Goal: Task Accomplishment & Management: Complete application form

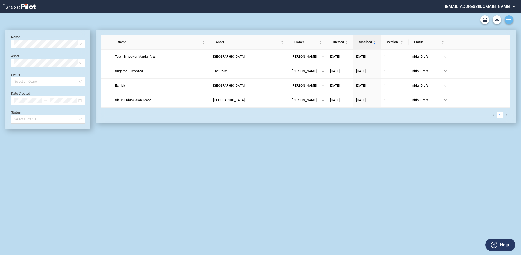
click at [511, 18] on icon "Create new document" at bounding box center [509, 19] width 5 height 5
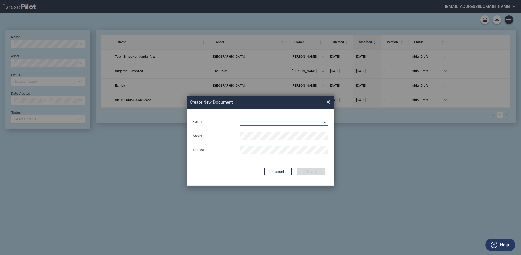
click at [260, 123] on md-select "Long Retail Lease Long Retail Lease Santana Row Long Retail Lease Hoboken Long …" at bounding box center [284, 122] width 89 height 8
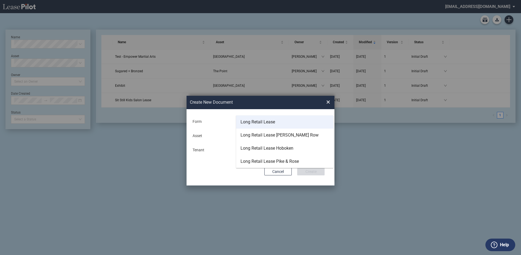
click at [249, 121] on div "Long Retail Lease" at bounding box center [258, 122] width 35 height 6
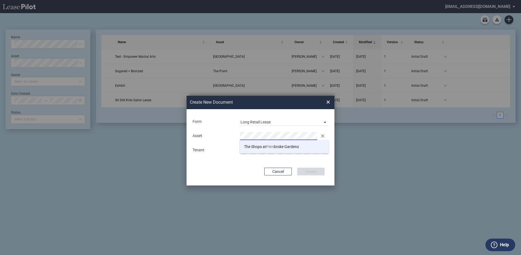
click at [262, 147] on span "The Shops at Pem broke Gardens" at bounding box center [271, 147] width 55 height 4
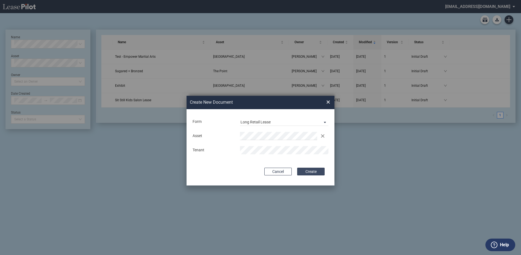
click at [303, 170] on button "Create" at bounding box center [310, 172] width 27 height 8
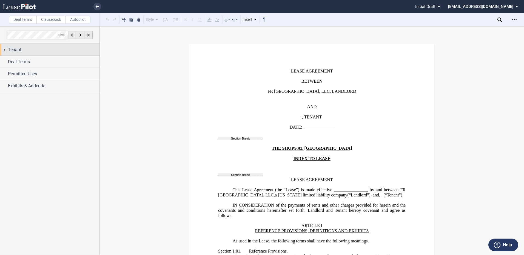
click at [13, 51] on span "Tenant" at bounding box center [14, 50] width 13 height 7
click at [13, 49] on span "Tenant" at bounding box center [14, 50] width 13 height 7
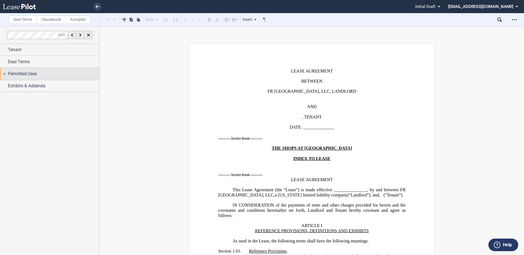
click at [19, 73] on div "Tenant Tenant Information Tenant Trade Name Tenant Name Tenant Type Entity Indi…" at bounding box center [50, 68] width 100 height 49
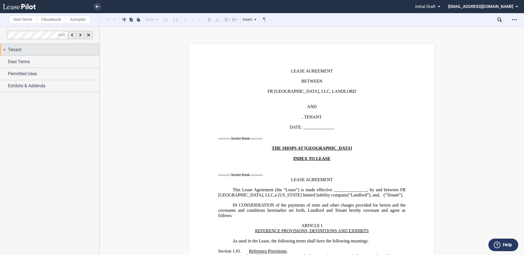
click at [15, 52] on span "Tenant" at bounding box center [14, 50] width 13 height 7
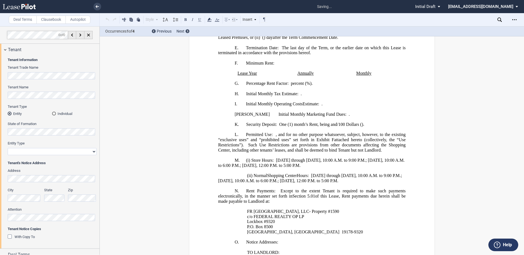
scroll to position [77, 0]
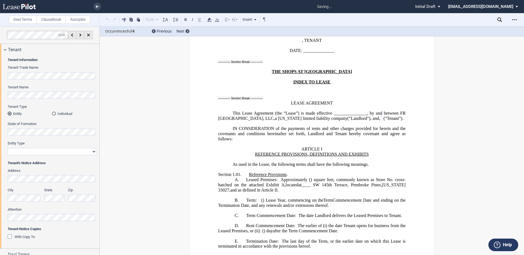
select select "limited liability company"
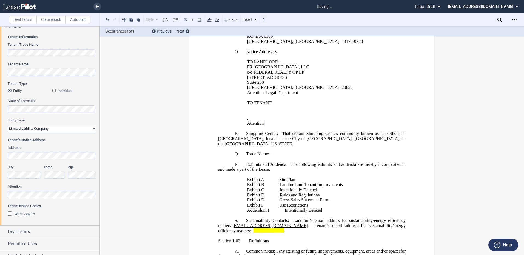
scroll to position [30, 0]
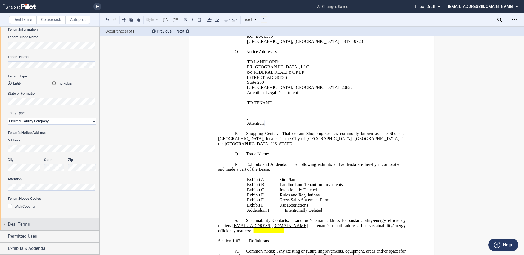
click at [13, 223] on span "Deal Terms" at bounding box center [19, 224] width 22 height 7
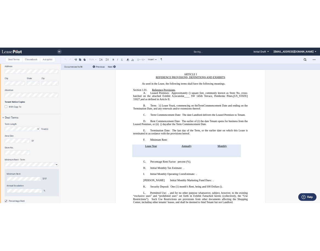
scroll to position [159, 0]
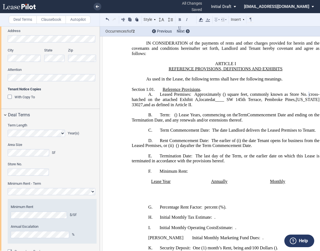
click at [184, 123] on span "Commencement Date and ending on the Termination Date, and any renewals and/or e…" at bounding box center [226, 118] width 189 height 10
click at [267, 107] on p "A. Leased Premises: Approximately ﻿ ﻿ ( ﻿ ﻿ ) square feet, commonly known as St…" at bounding box center [226, 99] width 188 height 15
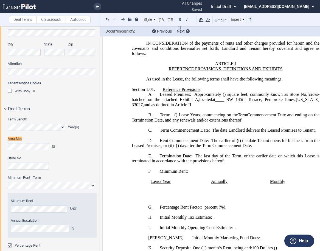
click at [299, 97] on span ") square feet, commonly known as Store" at bounding box center [261, 94] width 75 height 5
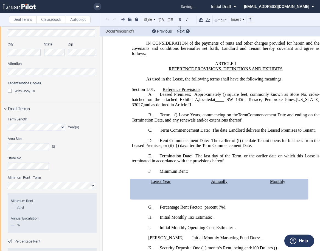
click at [0, 212] on html ".bocls-1{fill:#26354a;fill-rule:evenodd} Loading... × saving... Pending... Pend…" at bounding box center [160, 125] width 320 height 251
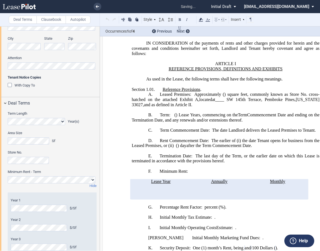
scroll to position [278, 0]
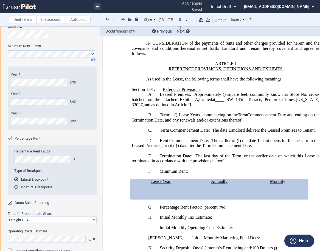
click at [35, 221] on select "Straight GLA Net Major" at bounding box center [52, 220] width 89 height 7
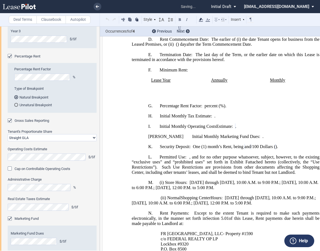
scroll to position [269, 0]
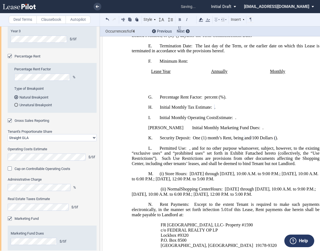
click at [10, 218] on div "Marketing Fund" at bounding box center [10, 219] width 5 height 5
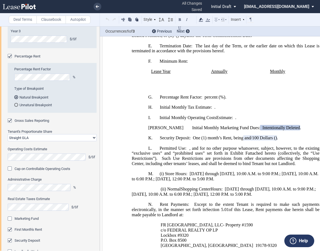
scroll to position [470, 0]
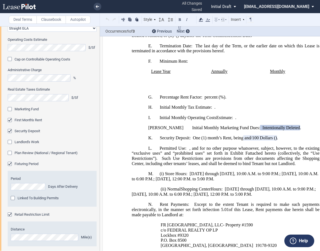
click at [9, 121] on div "First Month's Rent" at bounding box center [10, 120] width 5 height 5
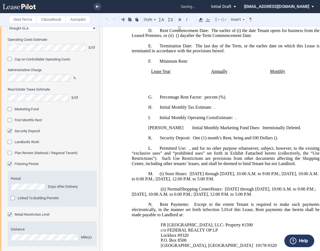
click at [9, 131] on div "Security Deposit" at bounding box center [10, 131] width 5 height 5
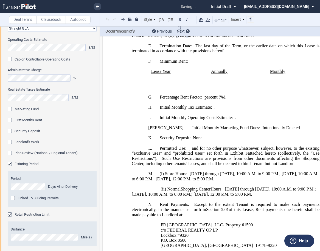
click at [15, 198] on div "Linked To Building Permits" at bounding box center [13, 198] width 5 height 5
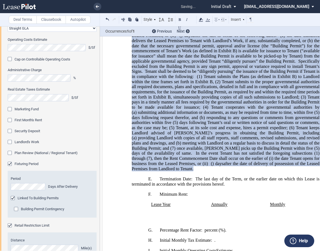
scroll to position [552, 0]
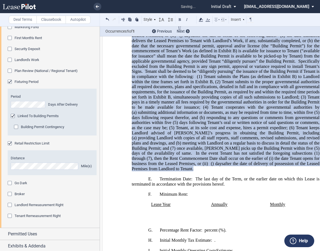
click at [16, 128] on div "Building Permit Contingency" at bounding box center [16, 127] width 5 height 5
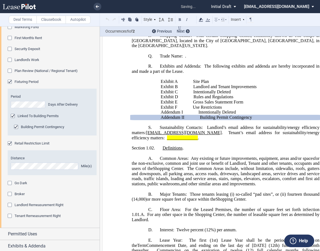
scroll to position [553, 0]
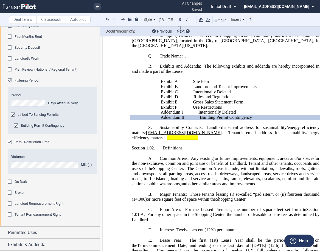
click at [0, 164] on html ".bocls-1{fill:#26354a;fill-rule:evenodd} Loading... × all changes saved Pending…" at bounding box center [160, 125] width 320 height 251
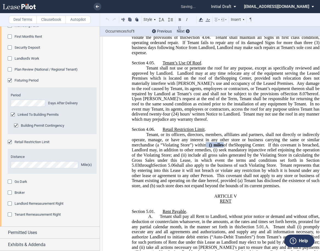
scroll to position [1797, 0]
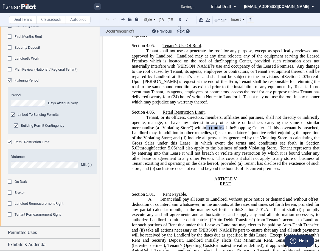
click at [11, 181] on div "Go Dark" at bounding box center [10, 182] width 5 height 5
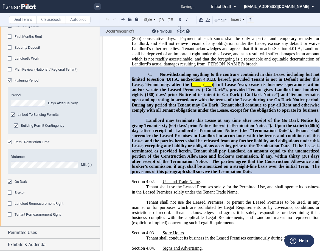
scroll to position [1554, 0]
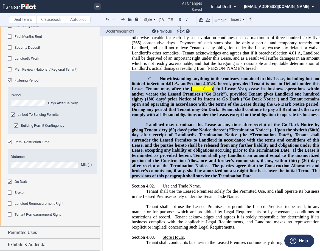
click at [9, 203] on div "Landlord Remeasurement Right" at bounding box center [10, 204] width 5 height 5
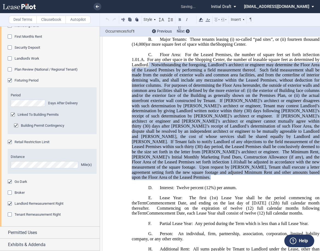
click at [9, 203] on div "Landlord Remeasurement Right" at bounding box center [10, 204] width 5 height 5
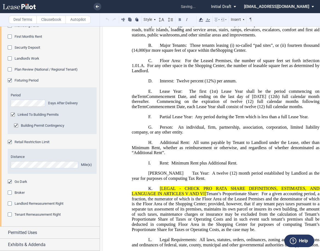
click at [10, 215] on div "Tenant Remeasurement Right" at bounding box center [10, 215] width 5 height 5
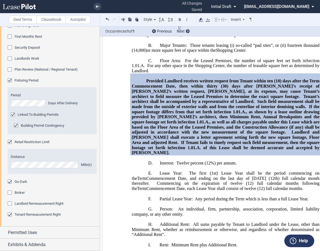
click at [12, 203] on div "Landlord Remeasurement Right" at bounding box center [10, 204] width 5 height 5
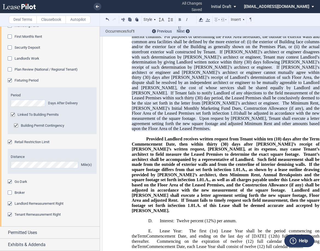
scroll to position [799, 0]
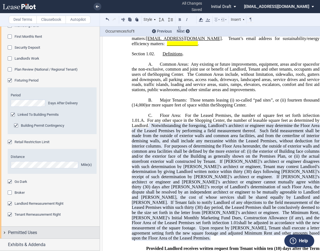
click at [21, 231] on span "Permitted Uses" at bounding box center [22, 233] width 29 height 7
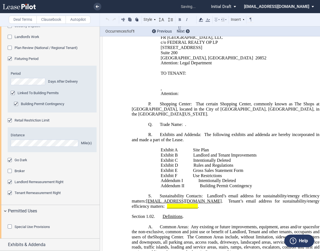
scroll to position [456, 0]
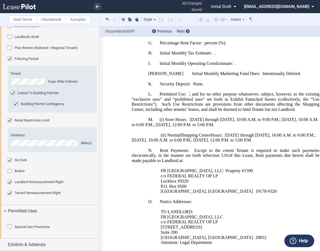
click at [0, 184] on html ".bocls-1{fill:#26354a;fill-rule:evenodd} Loading... × all changes saved Pending…" at bounding box center [160, 125] width 320 height 251
click at [8, 226] on div "Special Use Provisions" at bounding box center [10, 227] width 5 height 5
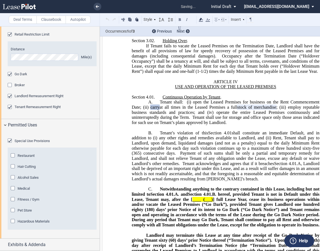
scroll to position [688, 0]
click at [11, 143] on div "Special Use Provisions" at bounding box center [10, 141] width 5 height 5
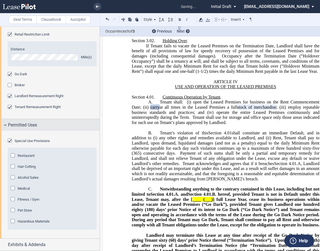
scroll to position [606, 0]
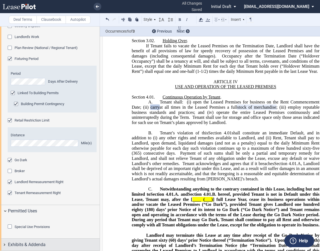
click at [36, 240] on div "Exhibits & Addenda" at bounding box center [50, 245] width 100 height 12
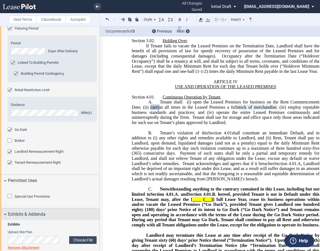
click at [35, 218] on span "Exhibits & Addenda" at bounding box center [27, 214] width 38 height 7
click at [5, 220] on div "Exhibits & Addenda" at bounding box center [50, 215] width 100 height 12
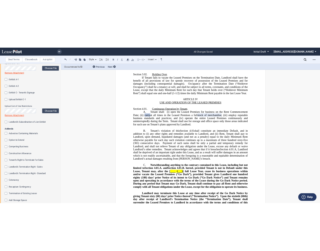
scroll to position [825, 0]
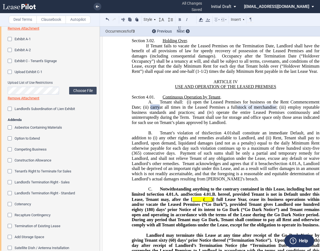
click at [10, 42] on div "Exhibit A-1" at bounding box center [10, 39] width 5 height 5
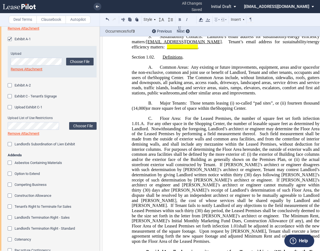
scroll to position [719, 0]
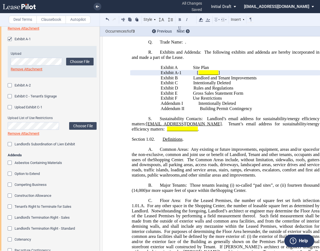
click at [11, 42] on div "Exhibit A-1" at bounding box center [10, 39] width 5 height 5
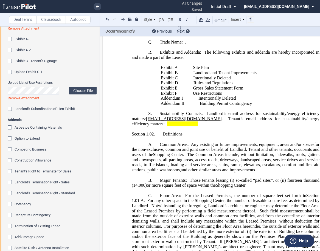
scroll to position [714, 0]
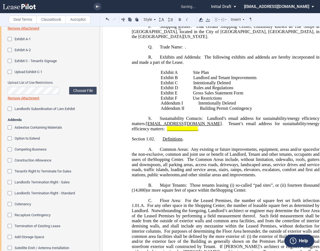
click at [11, 42] on div "Exhibit A-1" at bounding box center [10, 39] width 5 height 5
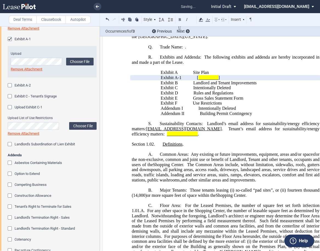
scroll to position [719, 0]
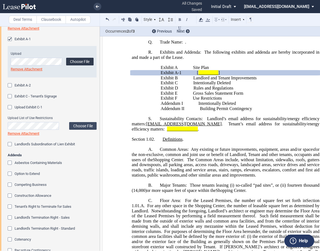
click at [82, 66] on label "Choose File" at bounding box center [79, 62] width 27 height 8
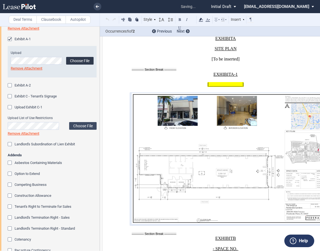
scroll to position [8509, 0]
click at [222, 110] on img at bounding box center [233, 158] width 203 height 131
click at [34, 70] on link "Remove Attachment" at bounding box center [27, 68] width 32 height 4
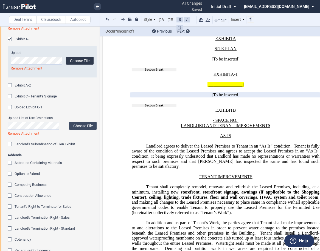
click at [78, 65] on label "Choose File" at bounding box center [79, 61] width 27 height 8
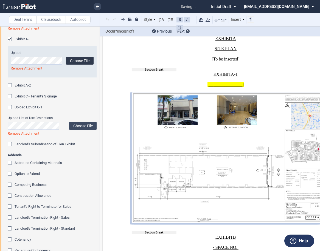
click at [79, 65] on label "Choose File" at bounding box center [79, 61] width 27 height 8
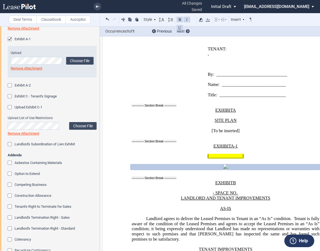
scroll to position [8427, 0]
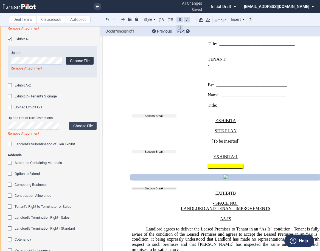
click at [75, 65] on label "Choose File" at bounding box center [79, 61] width 27 height 8
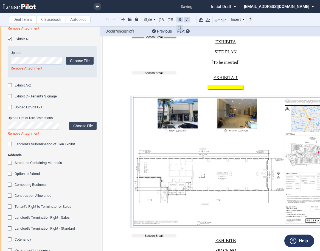
scroll to position [8508, 0]
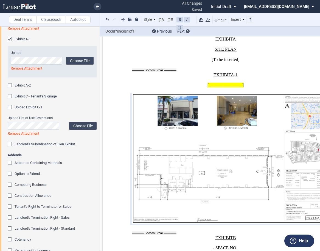
click at [16, 87] on span "Exhibit A-2" at bounding box center [23, 85] width 16 height 4
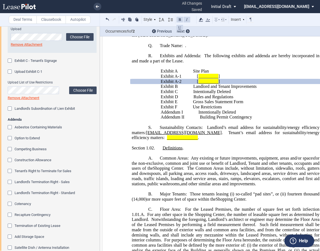
scroll to position [872, 0]
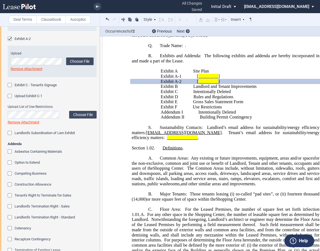
click at [0, 92] on html ".bocls-1{fill:#26354a;fill-rule:evenodd} Loading... × all changes saved Pending…" at bounding box center [160, 125] width 320 height 251
click at [9, 155] on div "Asbestos Containing Materials" at bounding box center [10, 152] width 5 height 5
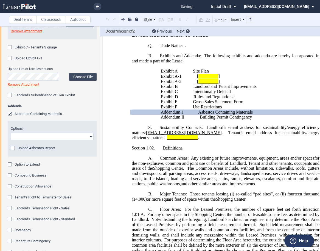
scroll to position [954, 0]
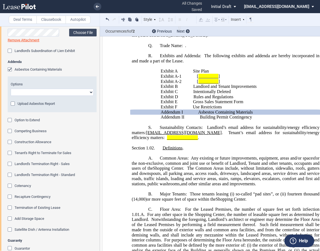
click at [89, 96] on select "Abatement Completed Landlord Will Perform Survey No Survey Required Asbestos Pr…" at bounding box center [52, 92] width 83 height 7
select select "no survey"
click at [11, 96] on select "Abatement Completed Landlord Will Perform Survey No Survey Required Asbestos Pr…" at bounding box center [52, 92] width 83 height 7
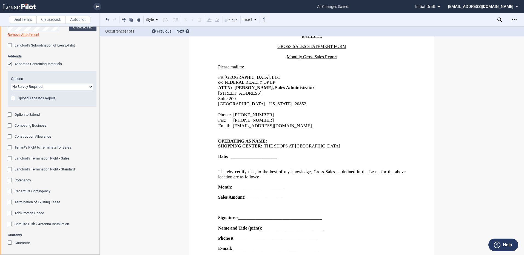
scroll to position [10041, 0]
click at [514, 19] on icon "Open Lease options menu" at bounding box center [514, 20] width 4 height 4
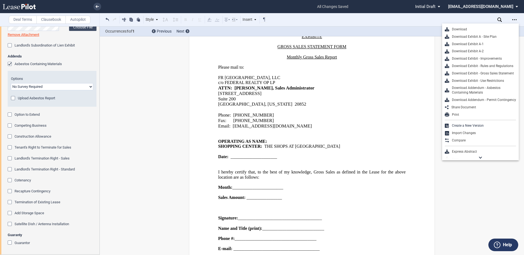
click at [393, 102] on p "North Bethesda, Maryland 20852" at bounding box center [312, 104] width 188 height 5
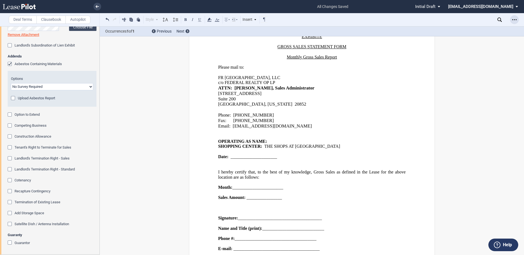
click at [515, 19] on icon "Open Lease options menu" at bounding box center [514, 20] width 4 height 4
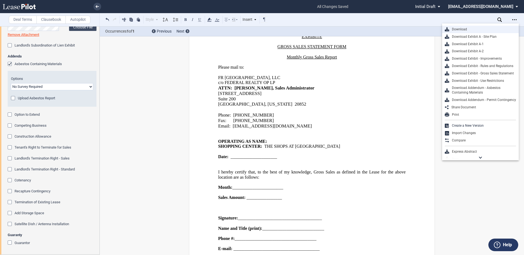
click at [459, 31] on div "Download" at bounding box center [482, 29] width 67 height 5
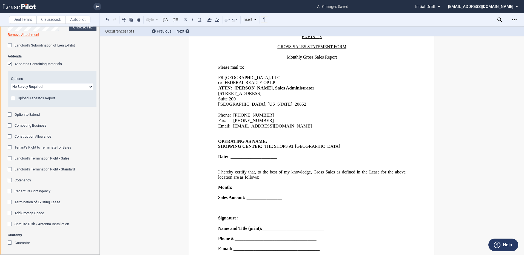
click at [471, 43] on div "Deal Terms Clausebook Autopilot Style Normal 8pt 9pt 10pt 10.5pt 11pt 12pt 14pt…" at bounding box center [262, 140] width 524 height 229
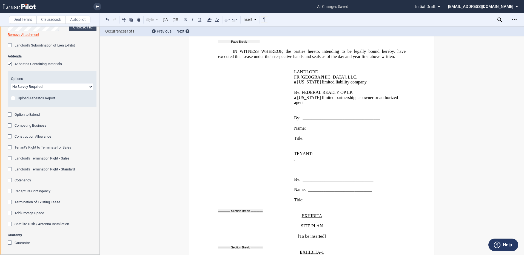
scroll to position [8204, 0]
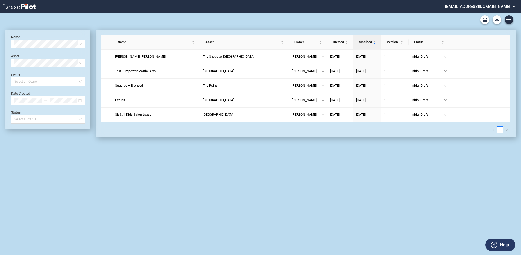
drag, startPoint x: 69, startPoint y: 0, endPoint x: 140, endPoint y: 162, distance: 176.6
click at [140, 162] on div "Long Retail Lease Main Lease Blank Form Long Retail Lease Santana Row Blank For…" at bounding box center [260, 134] width 521 height 242
